Goal: Contribute content

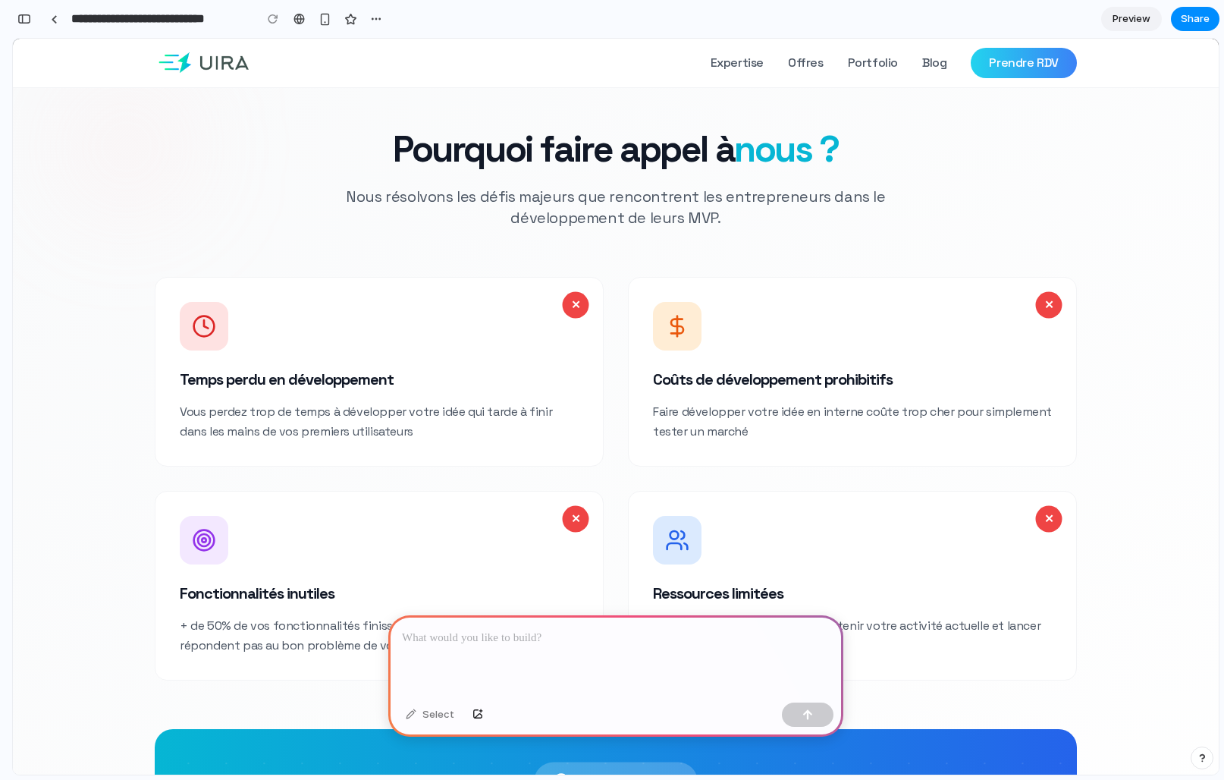
scroll to position [3048, 0]
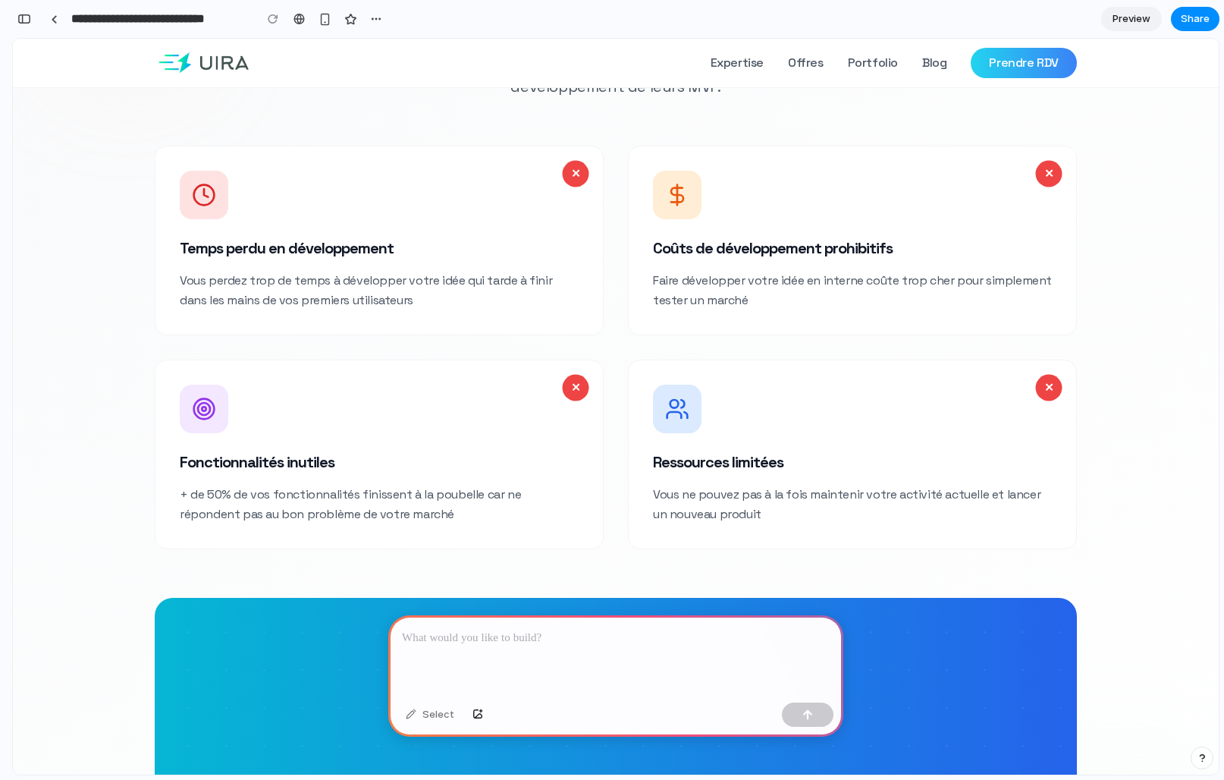
click at [519, 638] on p at bounding box center [616, 638] width 428 height 18
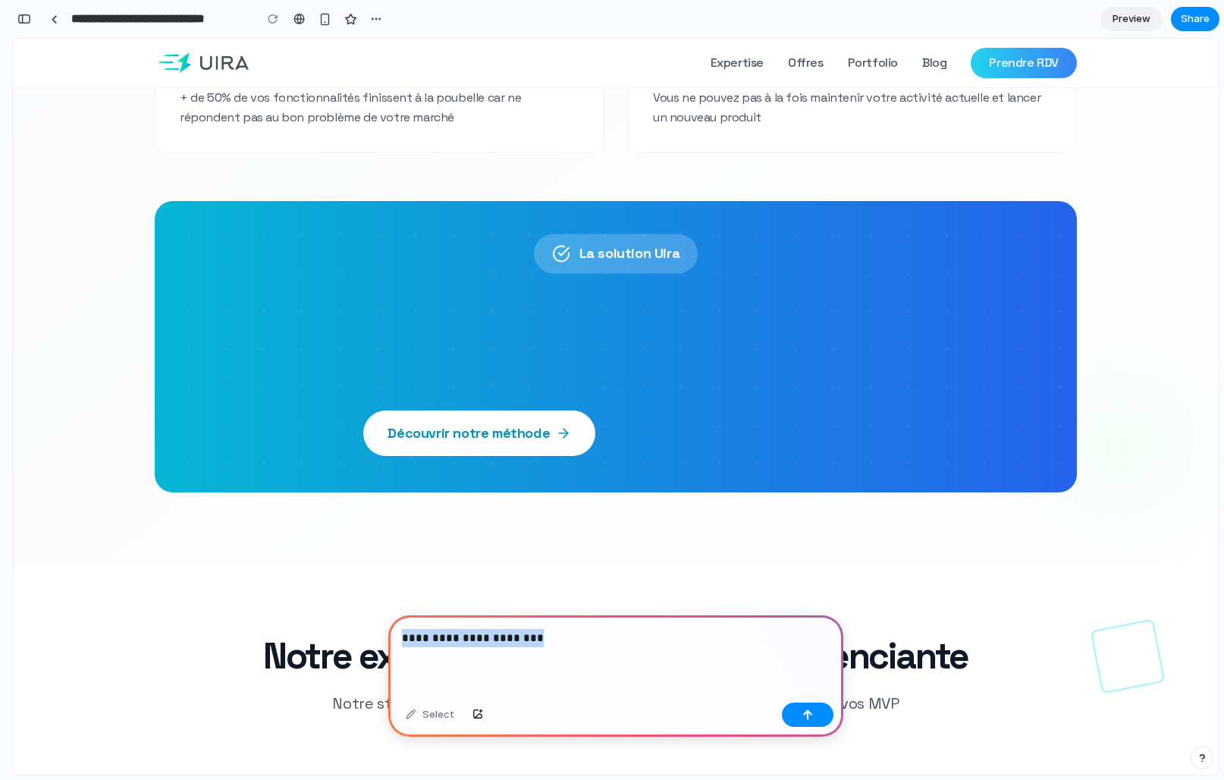
scroll to position [3263, 0]
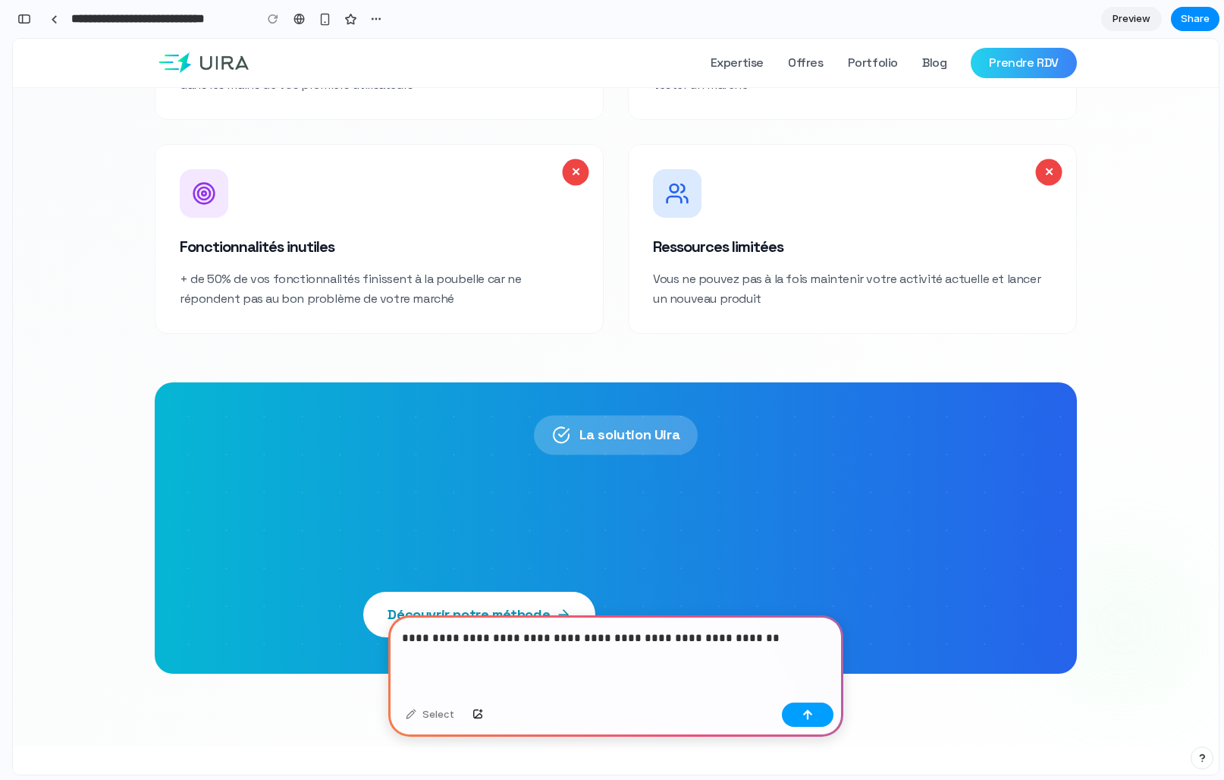
click at [818, 720] on button "button" at bounding box center [808, 714] width 52 height 24
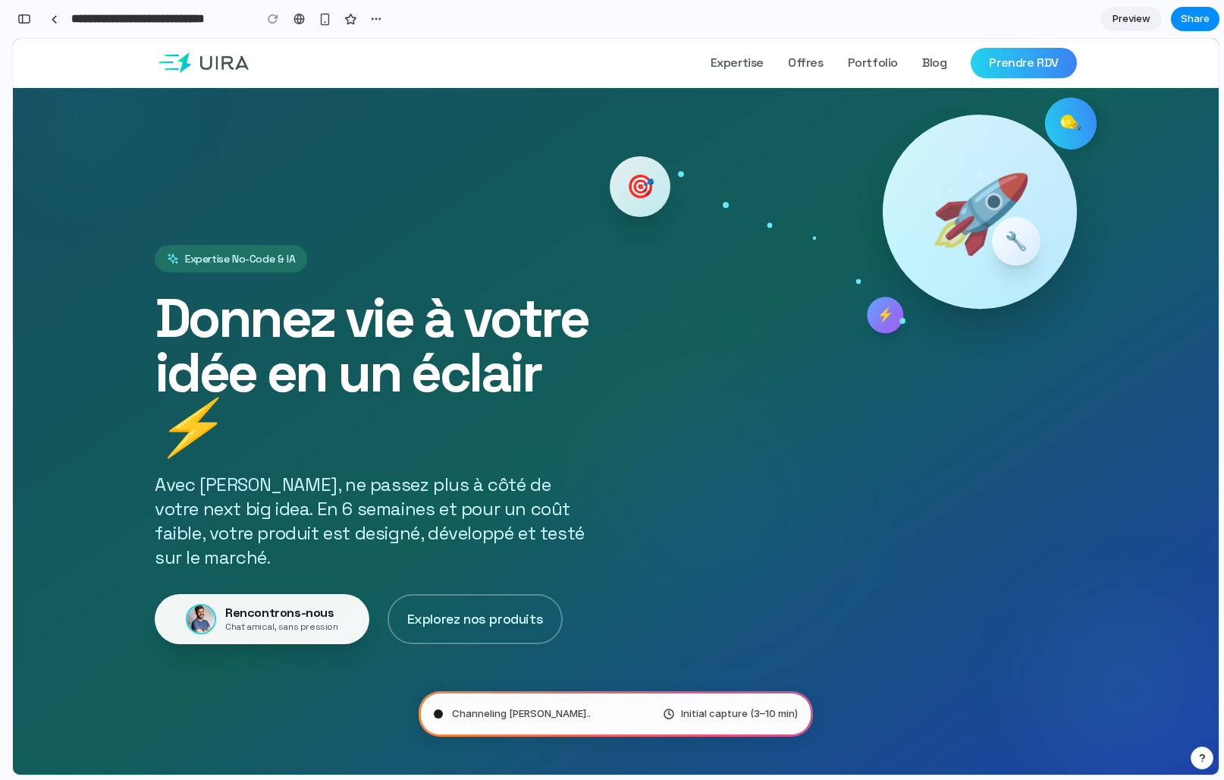
scroll to position [0, 0]
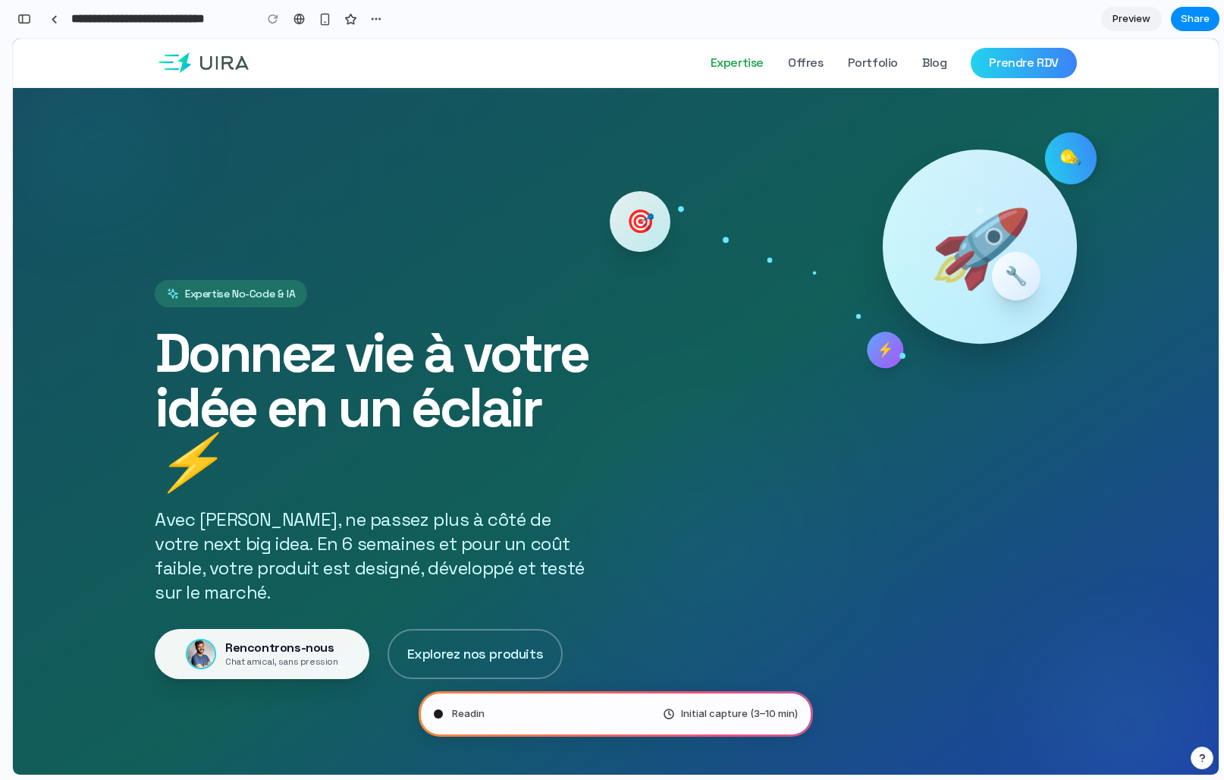
click at [738, 60] on link "Expertise" at bounding box center [737, 63] width 53 height 18
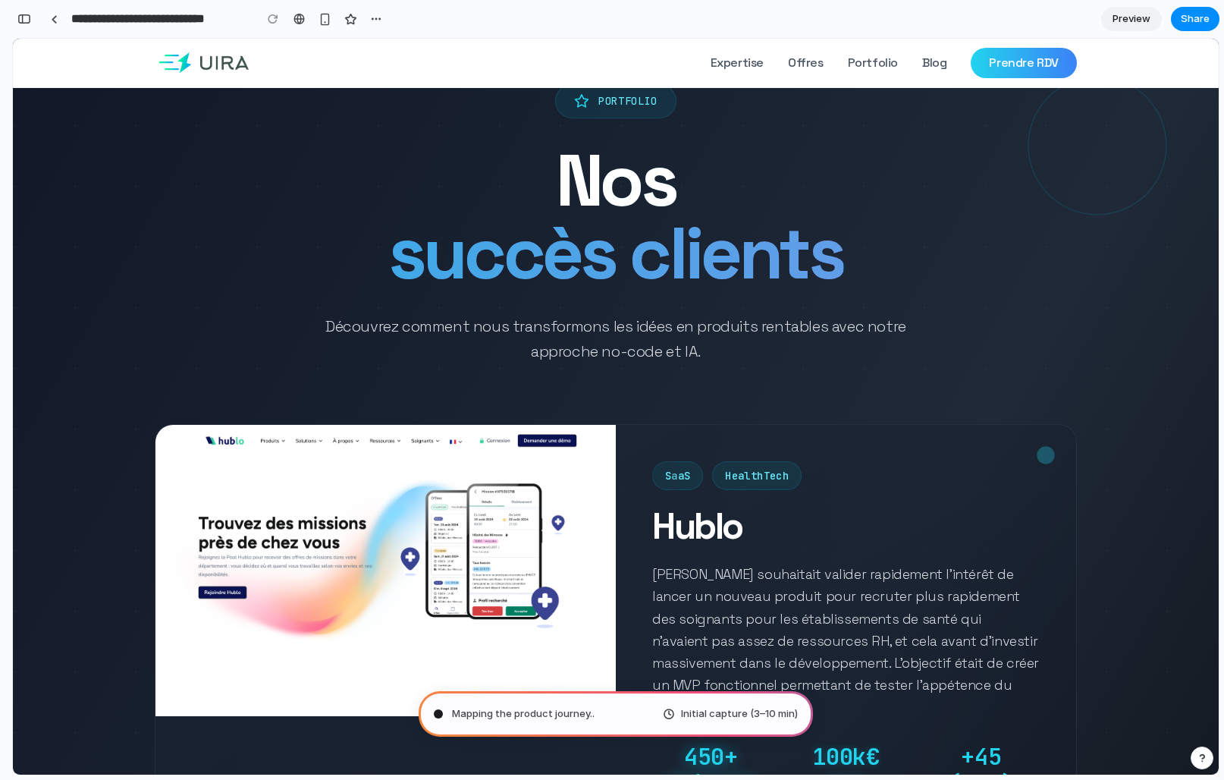
scroll to position [856, 0]
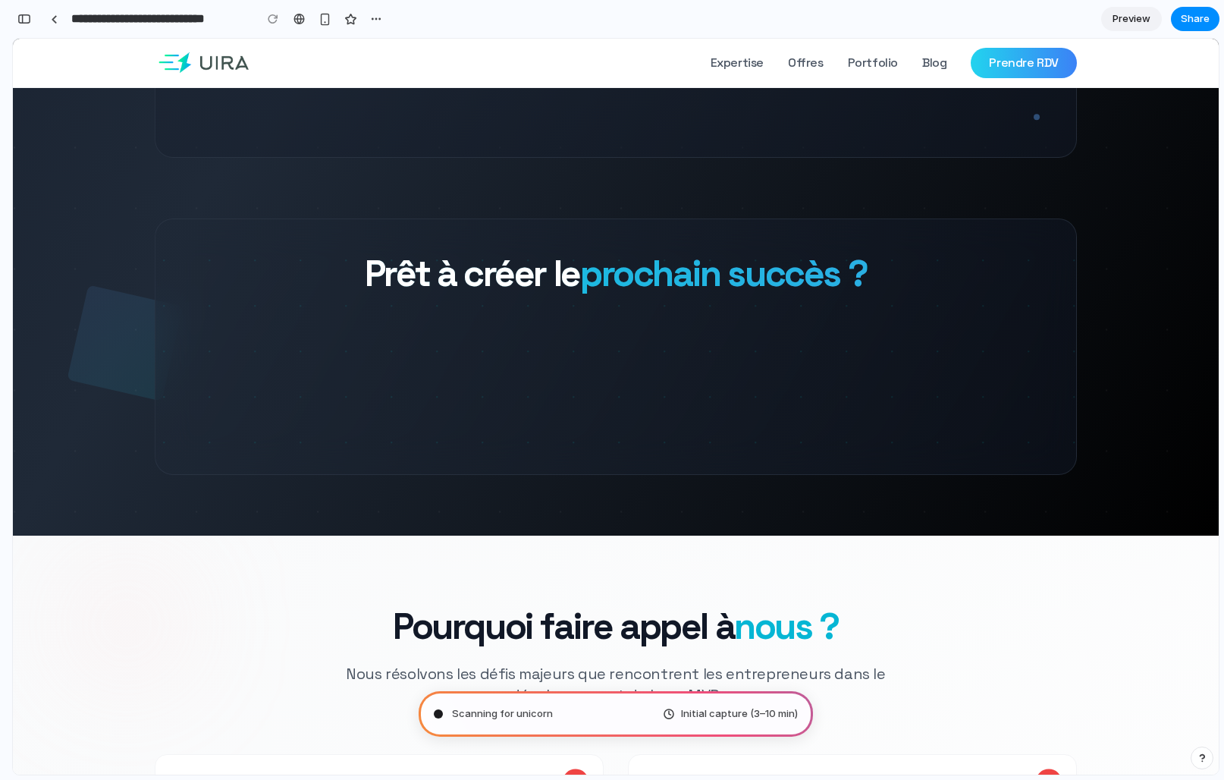
scroll to position [2477, 0]
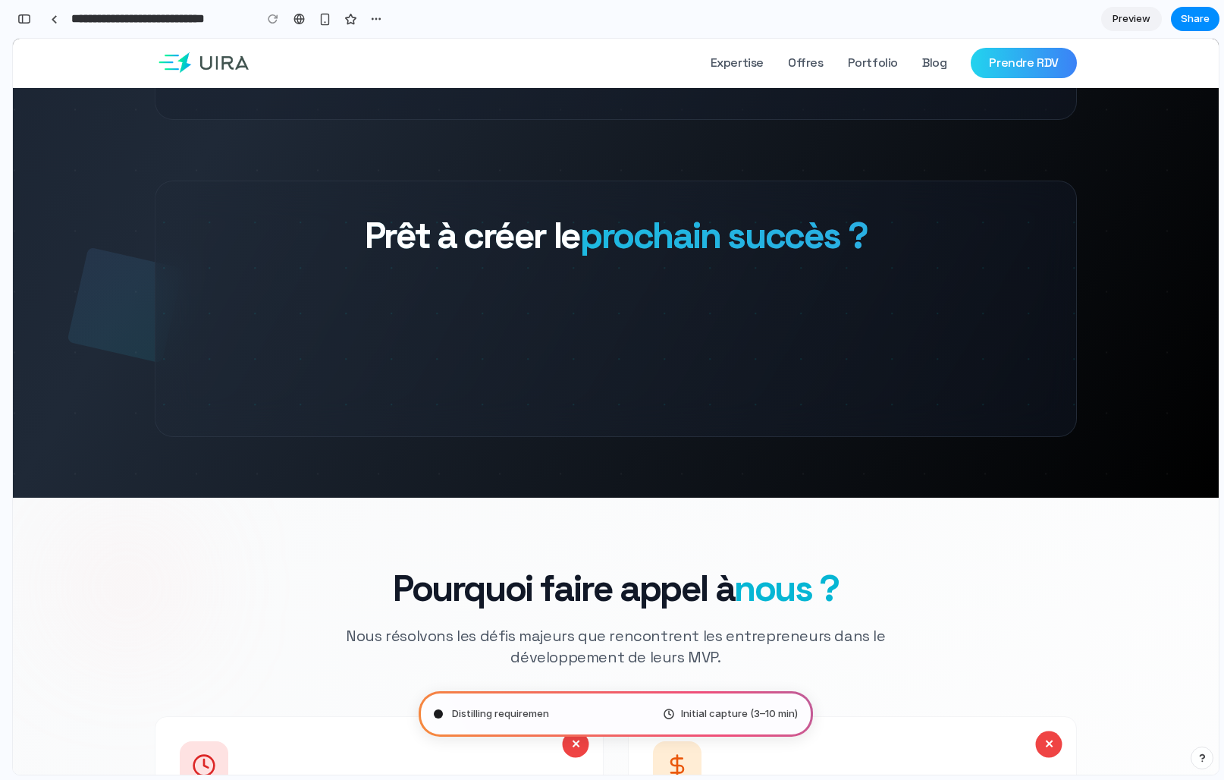
type input "**********"
